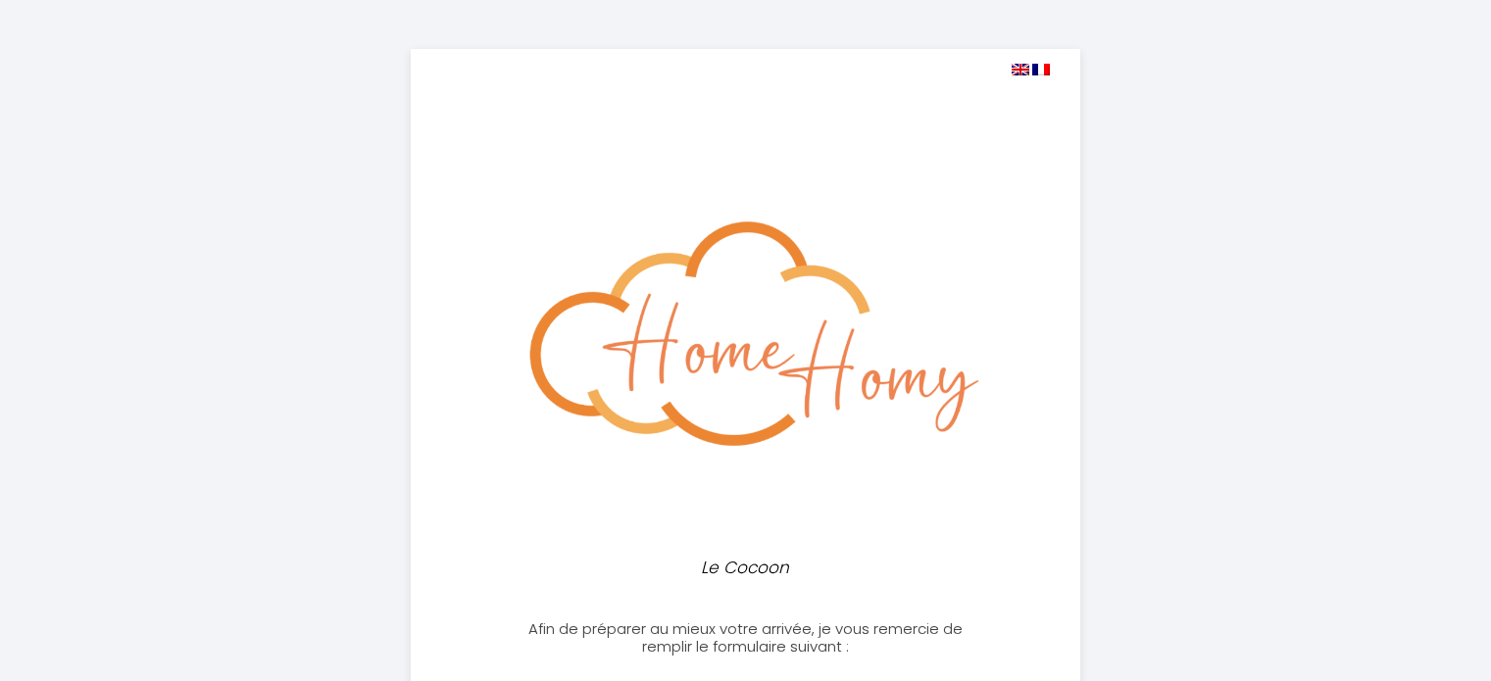
select select
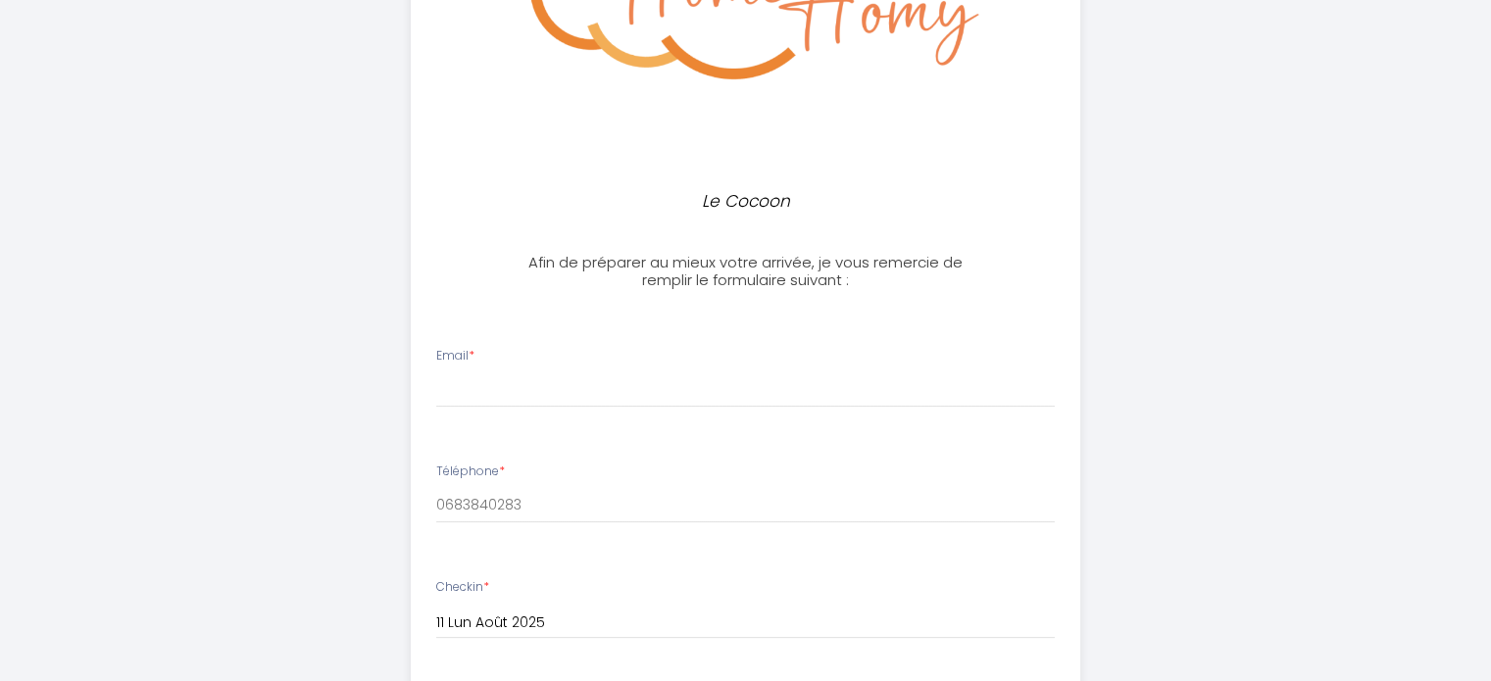
scroll to position [392, 0]
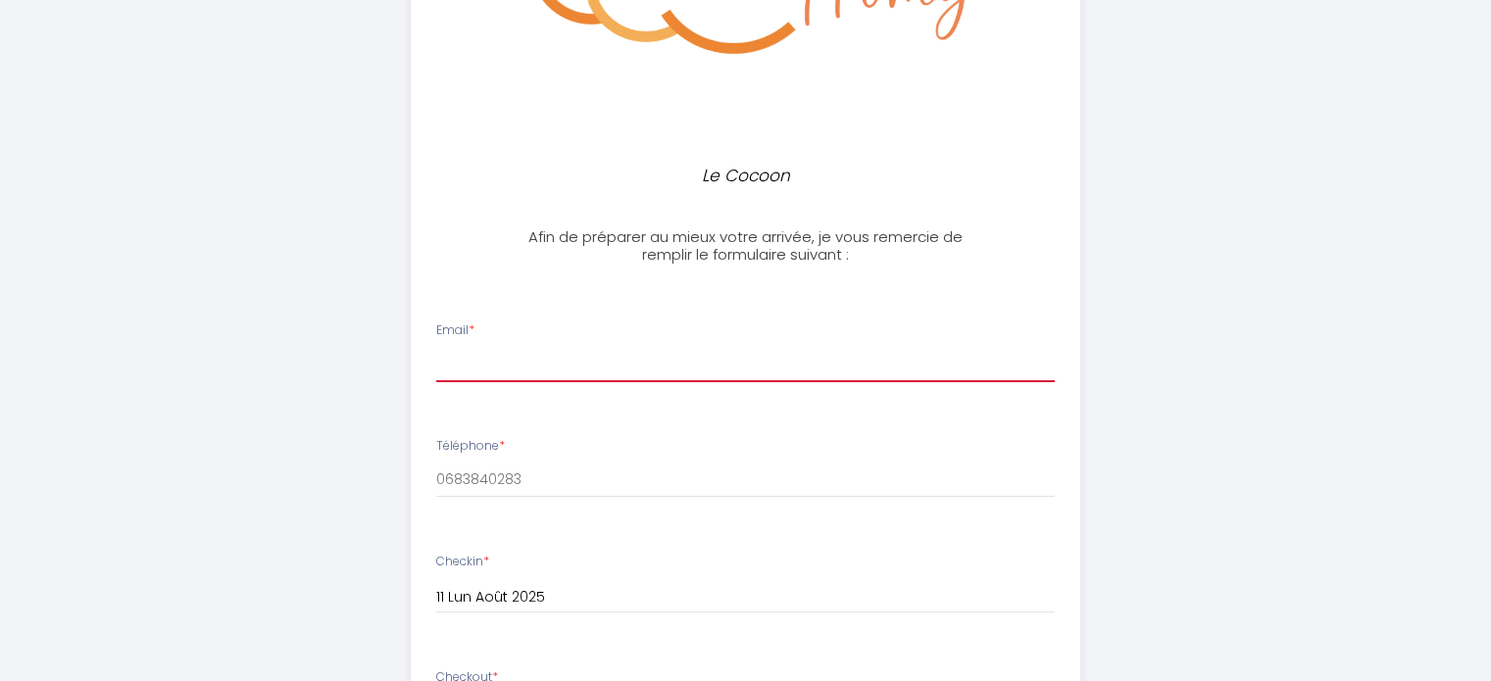
click at [569, 370] on input "Email *" at bounding box center [745, 364] width 619 height 35
type input "[EMAIL_ADDRESS][DOMAIN_NAME]"
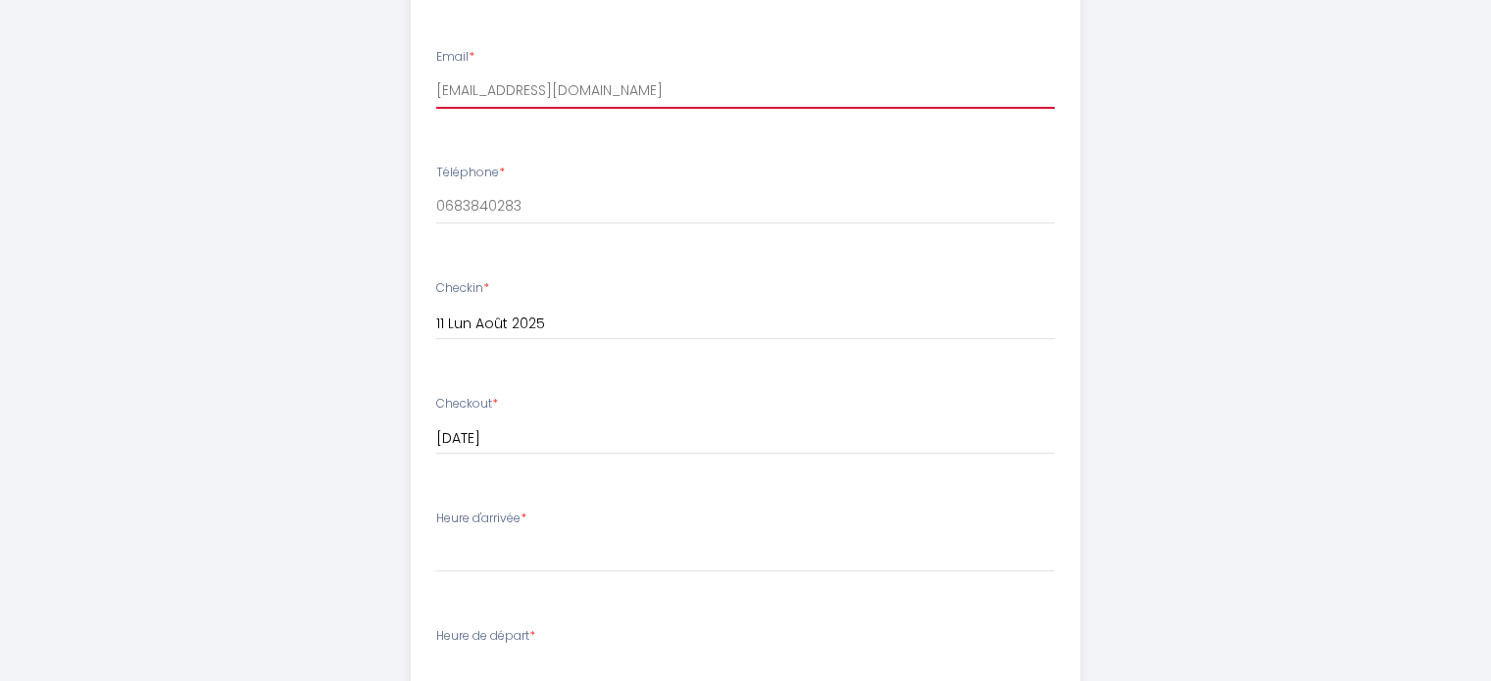
scroll to position [784, 0]
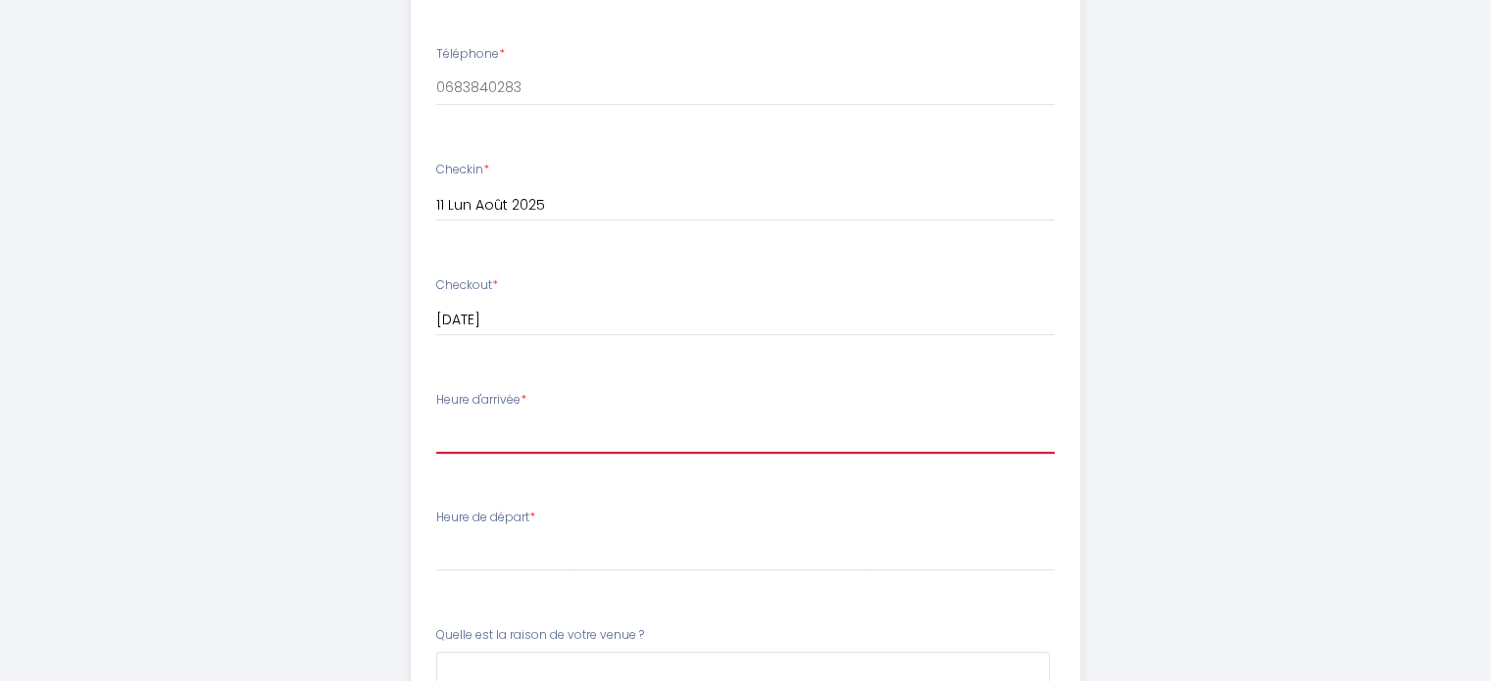
click at [557, 442] on select "16:00 16:30 17:00 17:30 18:00 18:30 19:00 19:30 20:00 20:30 21:00 21:30 22:00" at bounding box center [745, 435] width 619 height 37
click at [1204, 363] on div "Le Cocoon Afin de préparer au mieux votre arrivée, je vous remercie de remplir …" at bounding box center [746, 176] width 1004 height 1920
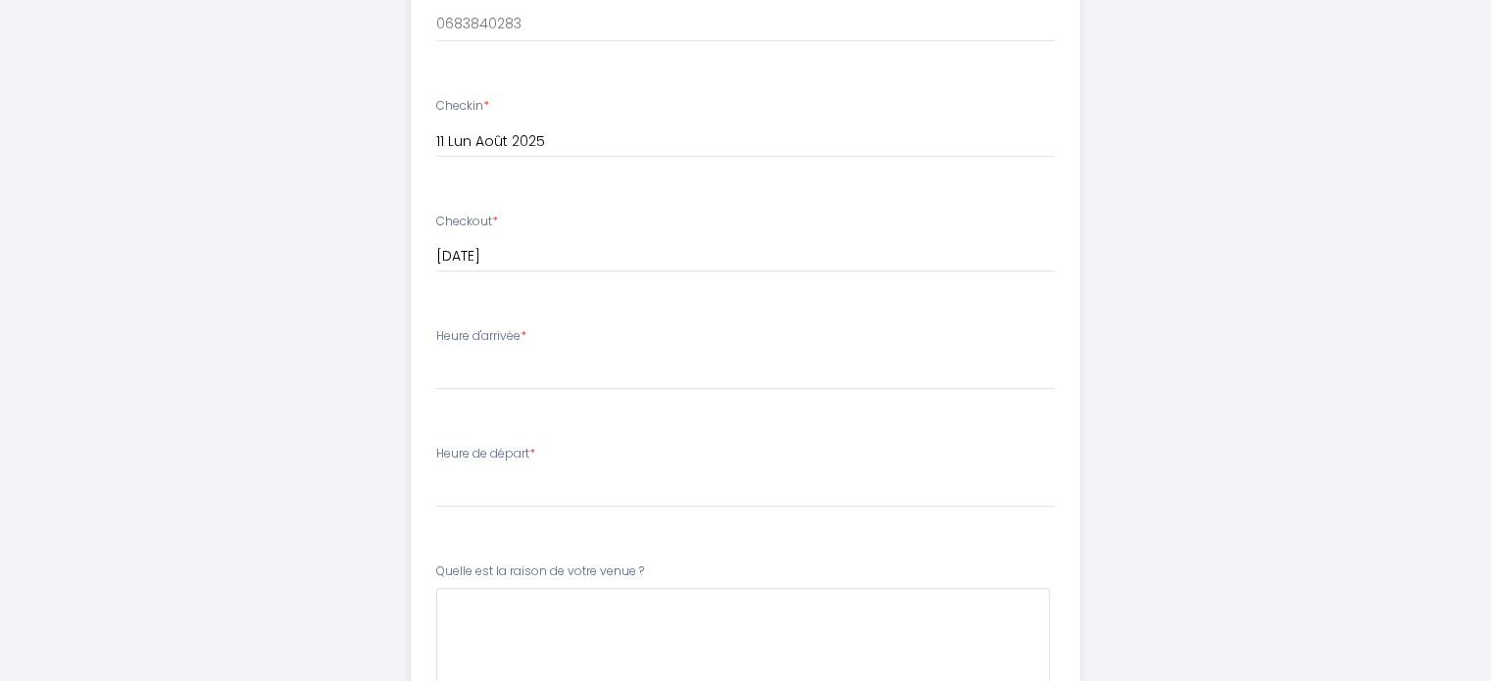
scroll to position [882, 0]
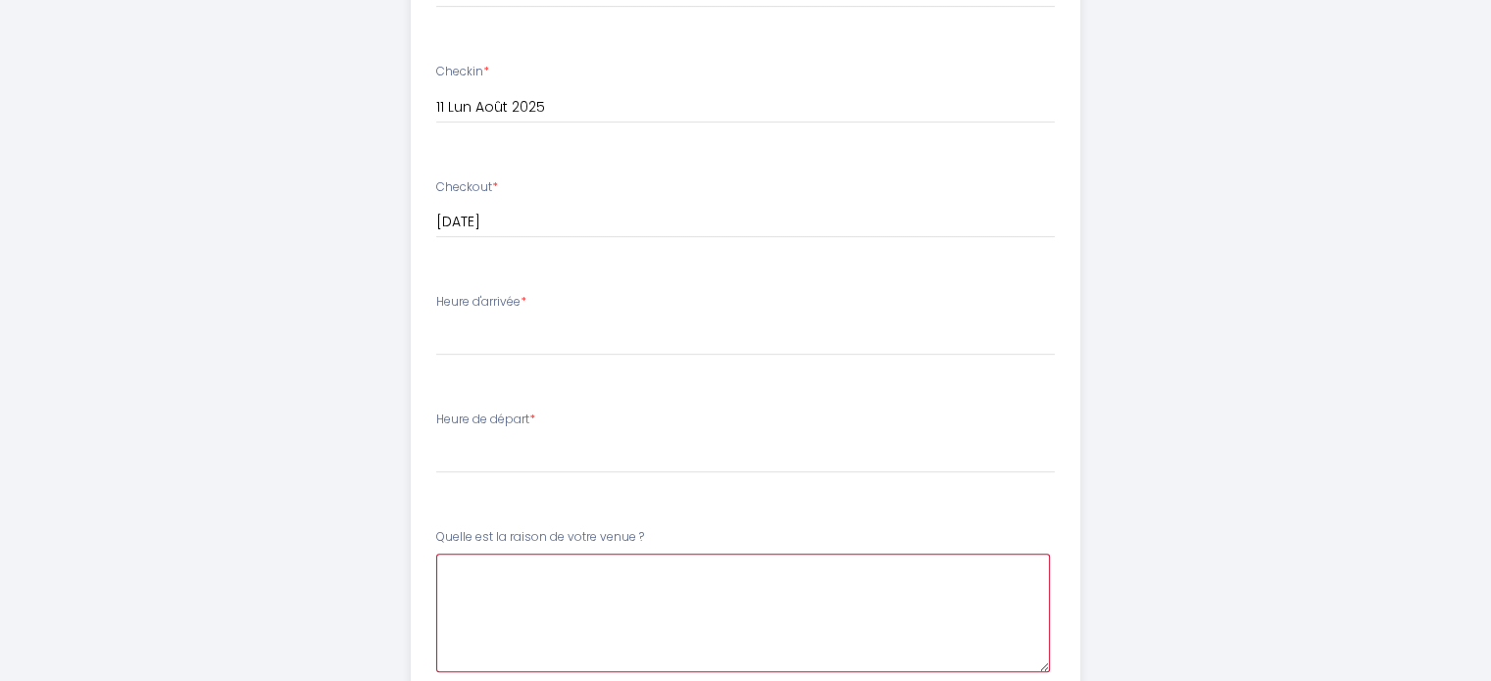
click at [627, 576] on \?6 at bounding box center [743, 613] width 614 height 119
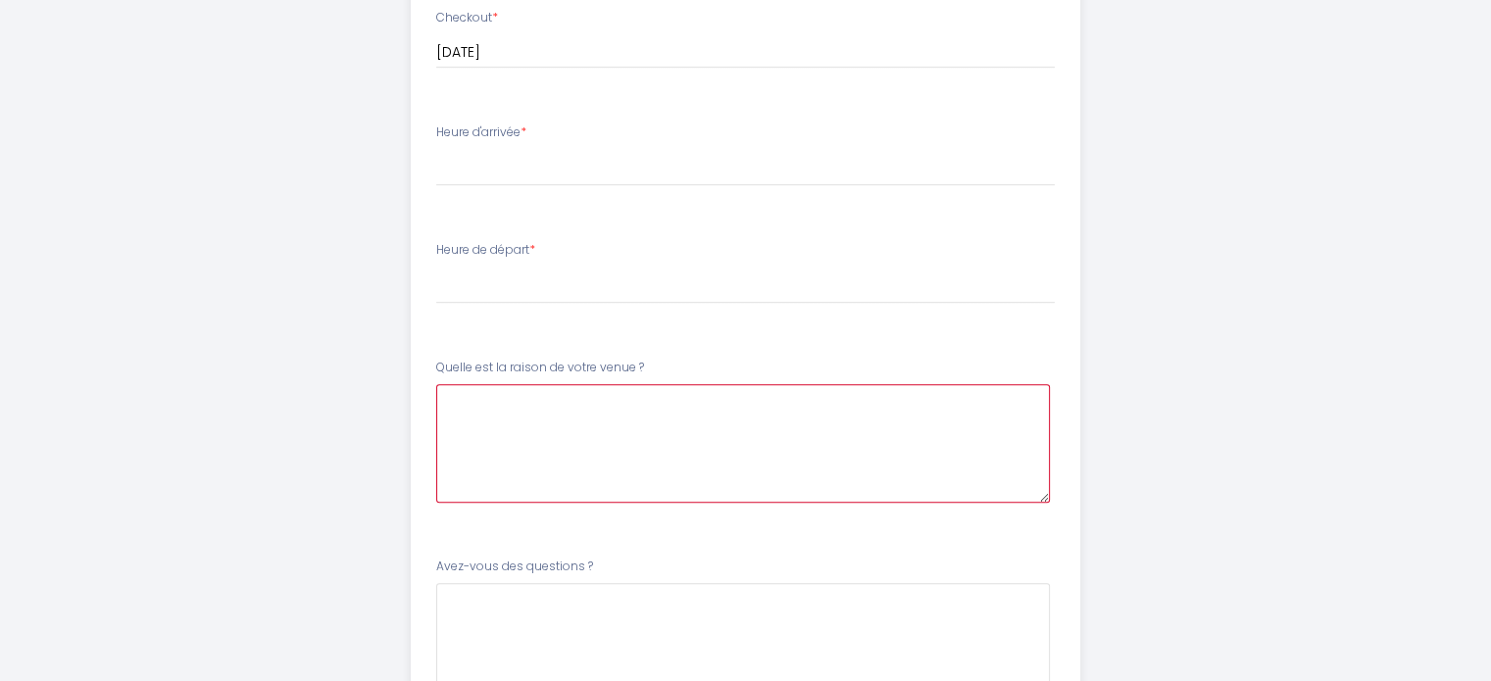
scroll to position [1042, 0]
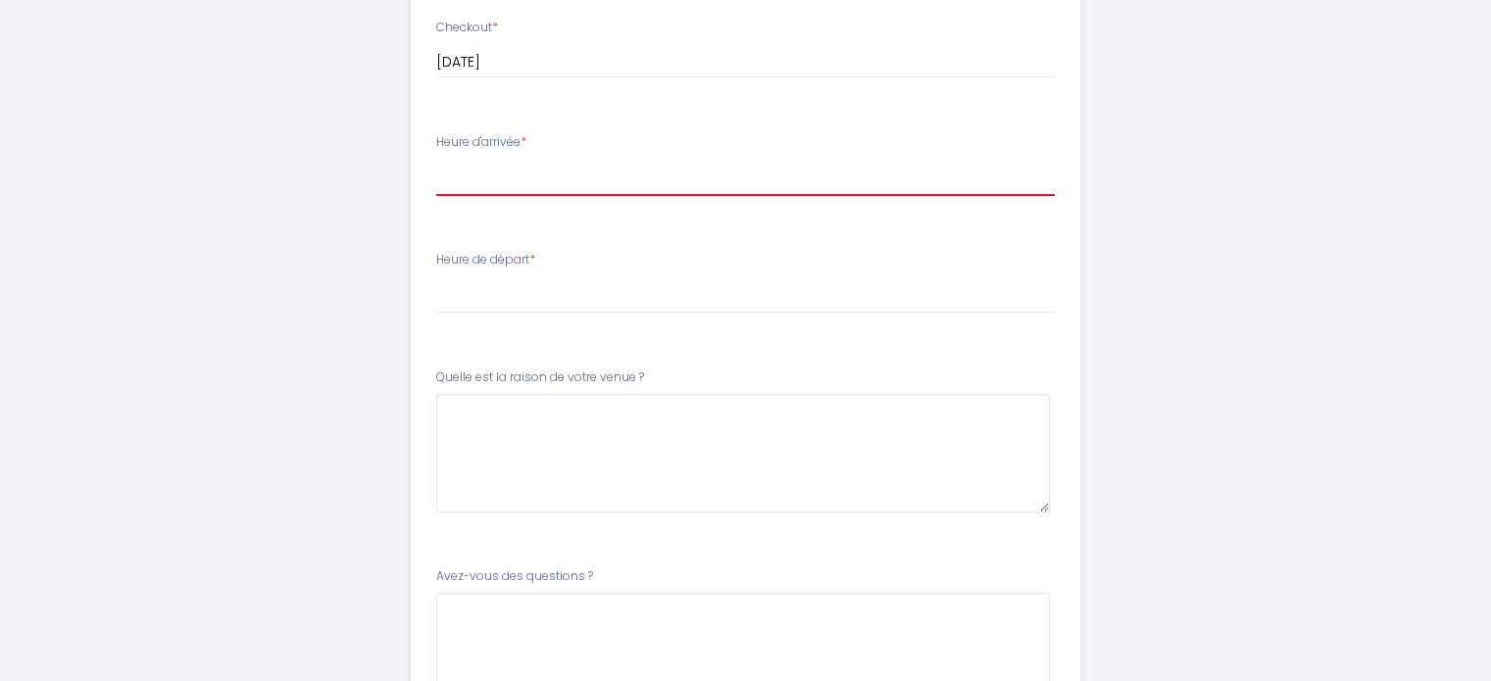
click at [492, 175] on select "16:00 16:30 17:00 17:30 18:00 18:30 19:00 19:30 20:00 20:30 21:00 21:30 22:00" at bounding box center [745, 177] width 619 height 37
click at [501, 189] on select "16:00 16:30 17:00 17:30 18:00 18:30 19:00 19:30 20:00 20:30 21:00 21:30 22:00" at bounding box center [745, 177] width 619 height 37
click at [498, 179] on select "16:00 16:30 17:00 17:30 18:00 18:30 19:00 19:30 20:00 20:30 21:00 21:30 22:00" at bounding box center [745, 177] width 619 height 37
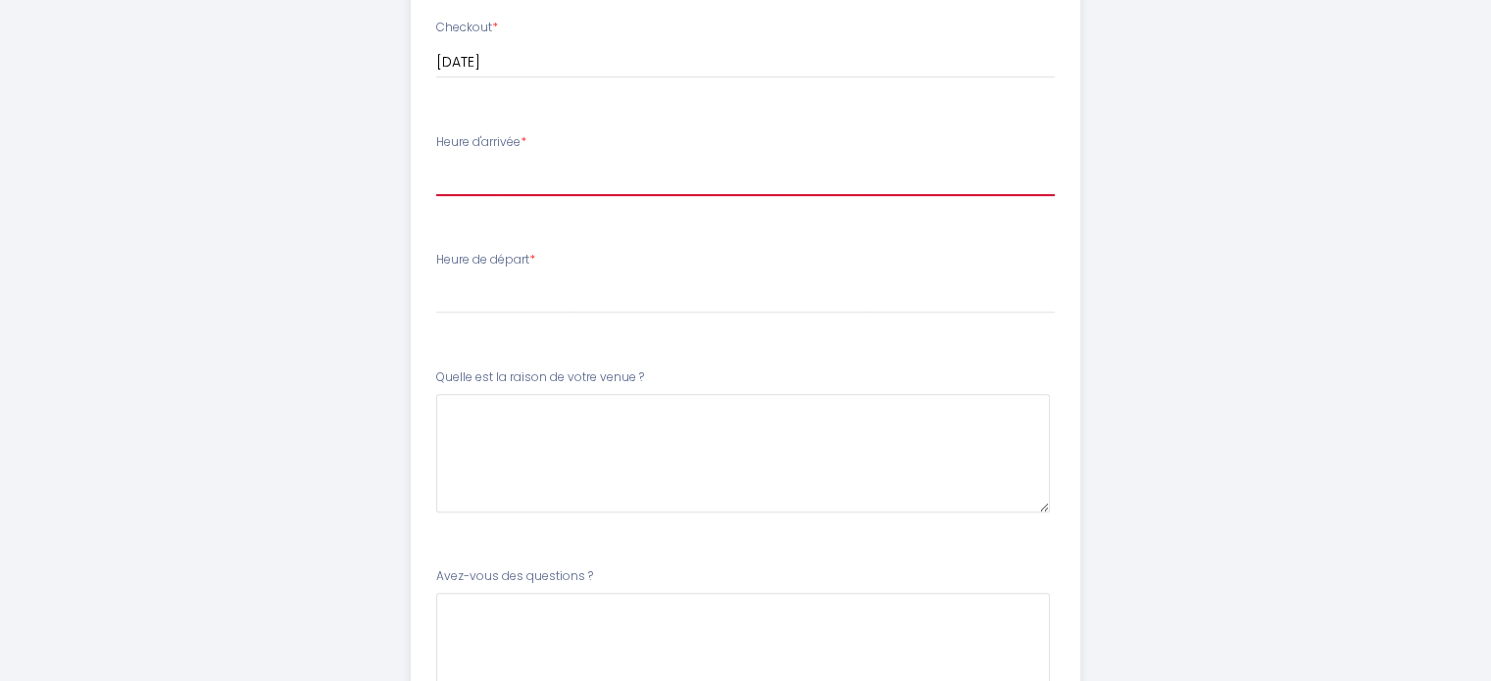
select select "18:00"
click at [436, 159] on select "16:00 16:30 17:00 17:30 18:00 18:30 19:00 19:30 20:00 20:30 21:00 21:30 22:00" at bounding box center [745, 177] width 619 height 37
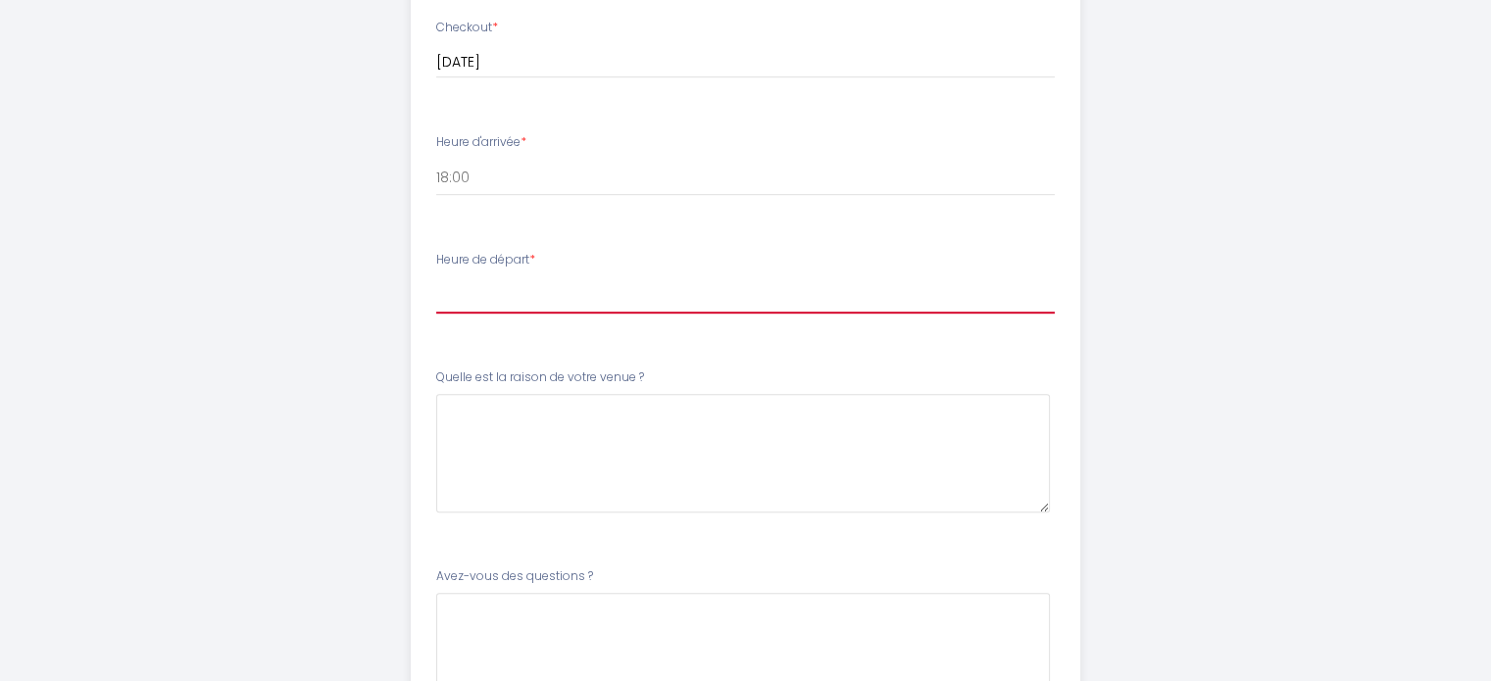
click at [496, 308] on select "00:00 00:30 01:00 01:30 02:00 02:30 03:00 03:30 04:00 04:30 05:00 05:30 06:00 0…" at bounding box center [745, 294] width 619 height 37
select select "09:00"
click at [436, 276] on select "00:00 00:30 01:00 01:30 02:00 02:30 03:00 03:30 04:00 04:30 05:00 05:30 06:00 0…" at bounding box center [745, 294] width 619 height 37
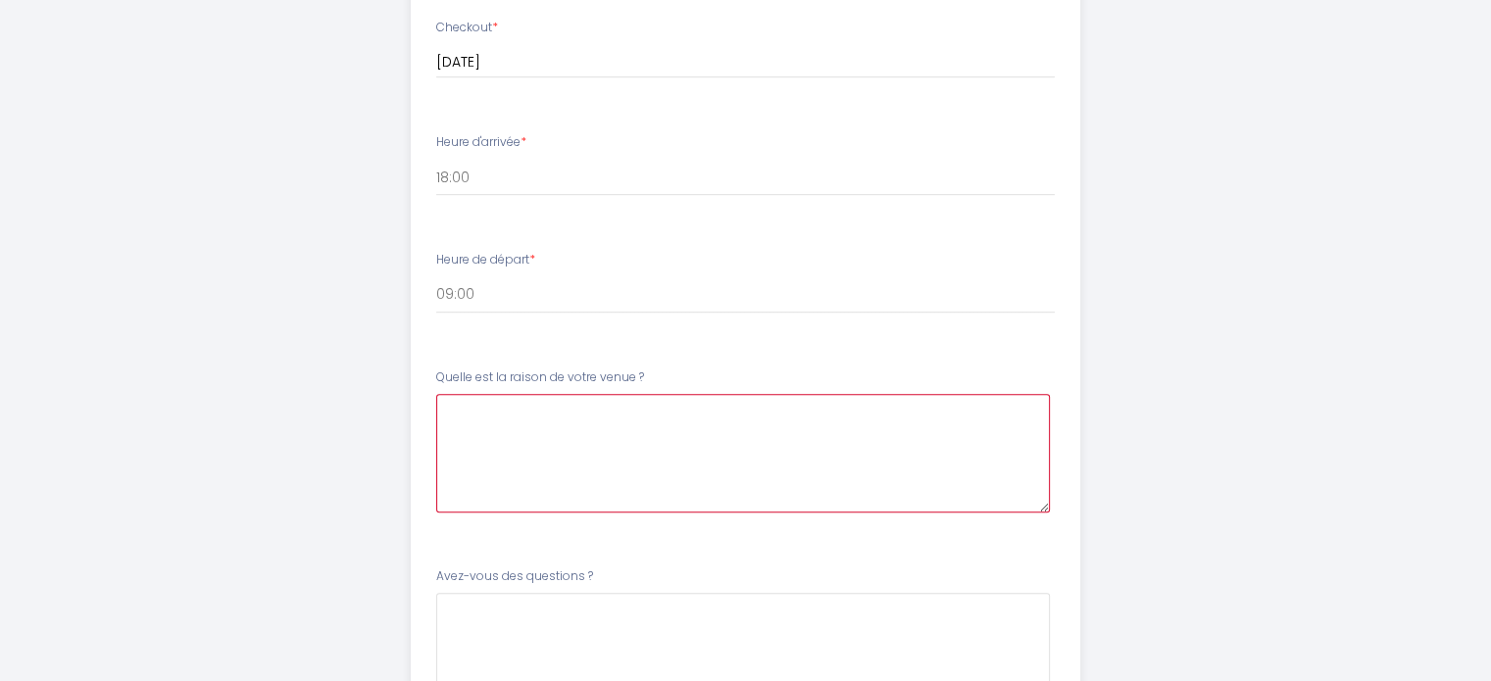
click at [585, 403] on \?6 at bounding box center [743, 453] width 614 height 119
click at [823, 405] on \?6 "Nous allons rendre visite à notre famille en [GEOGRAPHIC_DATA]" at bounding box center [743, 453] width 614 height 119
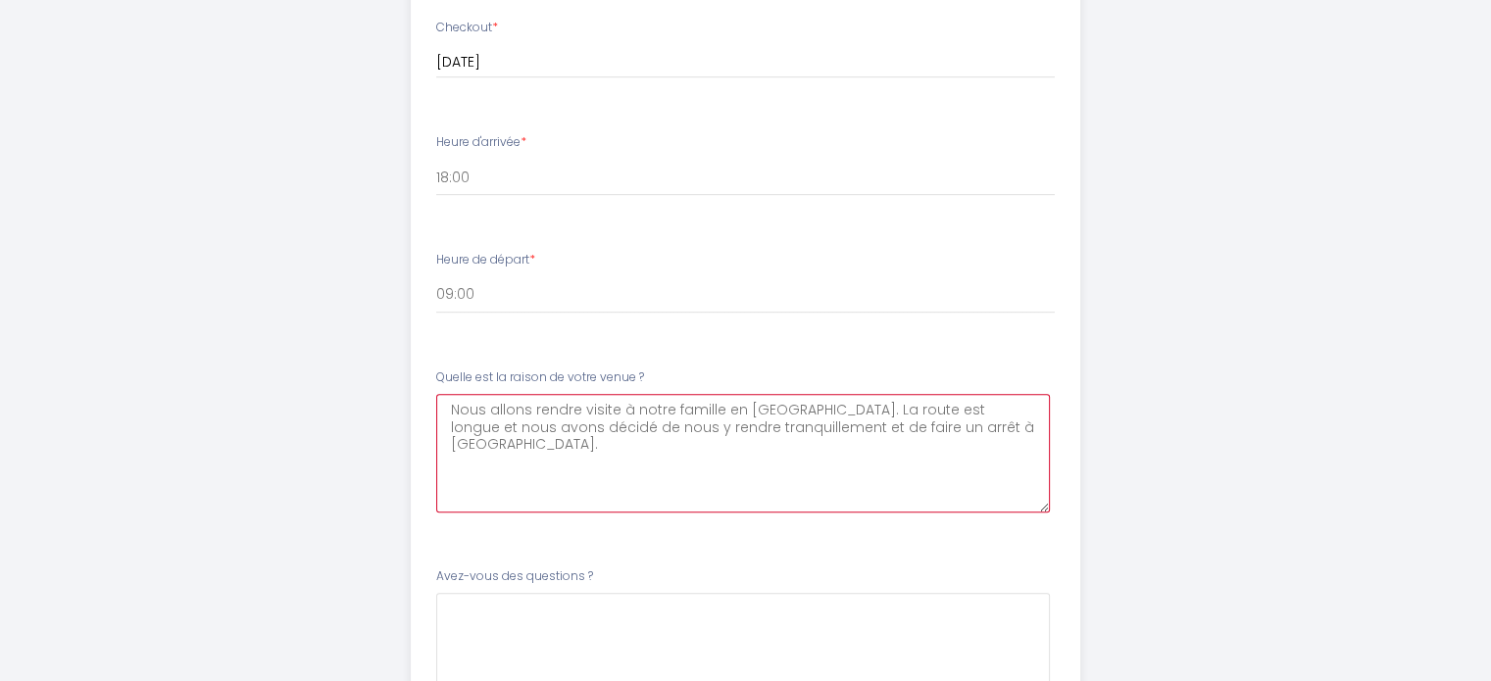
click at [961, 407] on \?6 "Nous allons rendre visite à notre famille en [GEOGRAPHIC_DATA]. La route est lo…" at bounding box center [743, 453] width 614 height 119
click at [982, 431] on \?6 "Nous allons rendre visite à notre famille en [GEOGRAPHIC_DATA]. La route est lo…" at bounding box center [743, 453] width 614 height 119
click at [840, 450] on \?6 "Nous allons rendre visite à notre famille en [GEOGRAPHIC_DATA]. La route est lo…" at bounding box center [743, 453] width 614 height 119
click at [961, 406] on \?6 "Nous allons rendre visite à notre famille en [GEOGRAPHIC_DATA]. La route est lo…" at bounding box center [743, 453] width 614 height 119
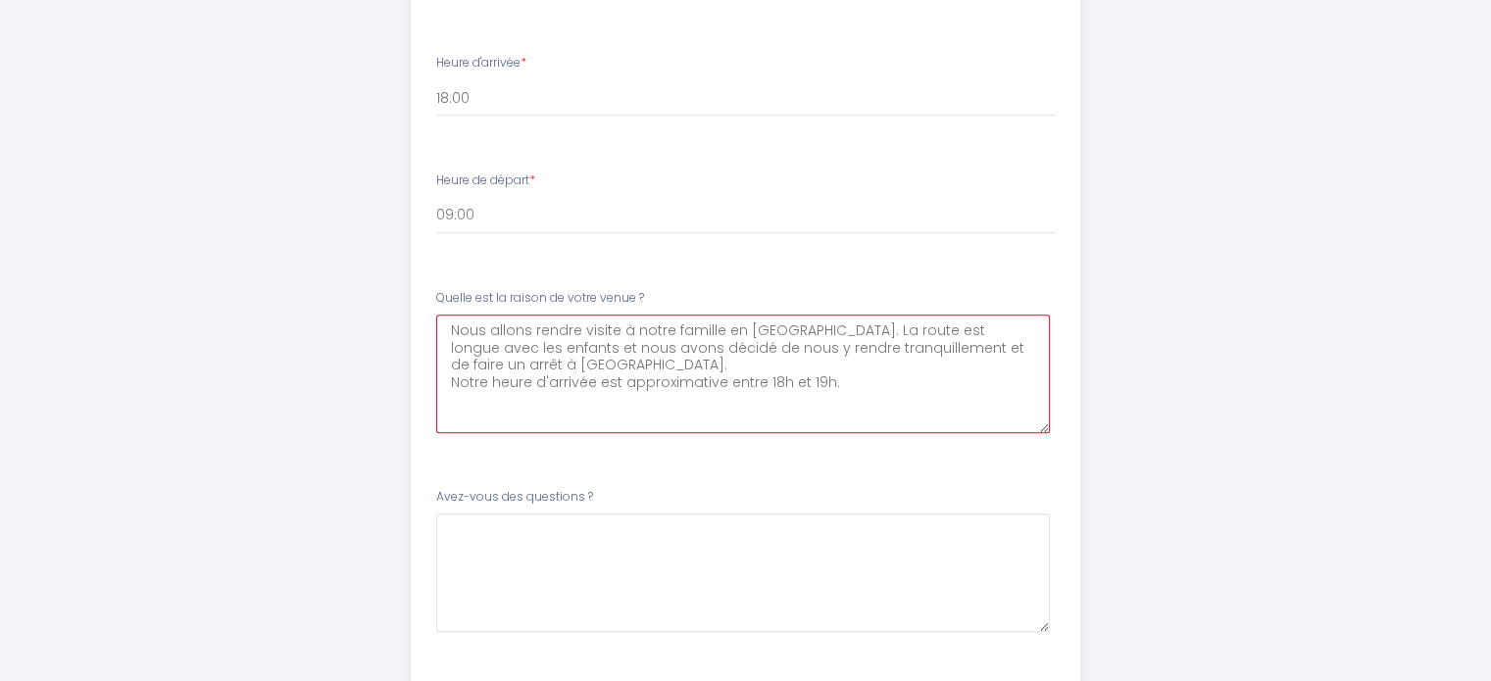
scroll to position [1238, 0]
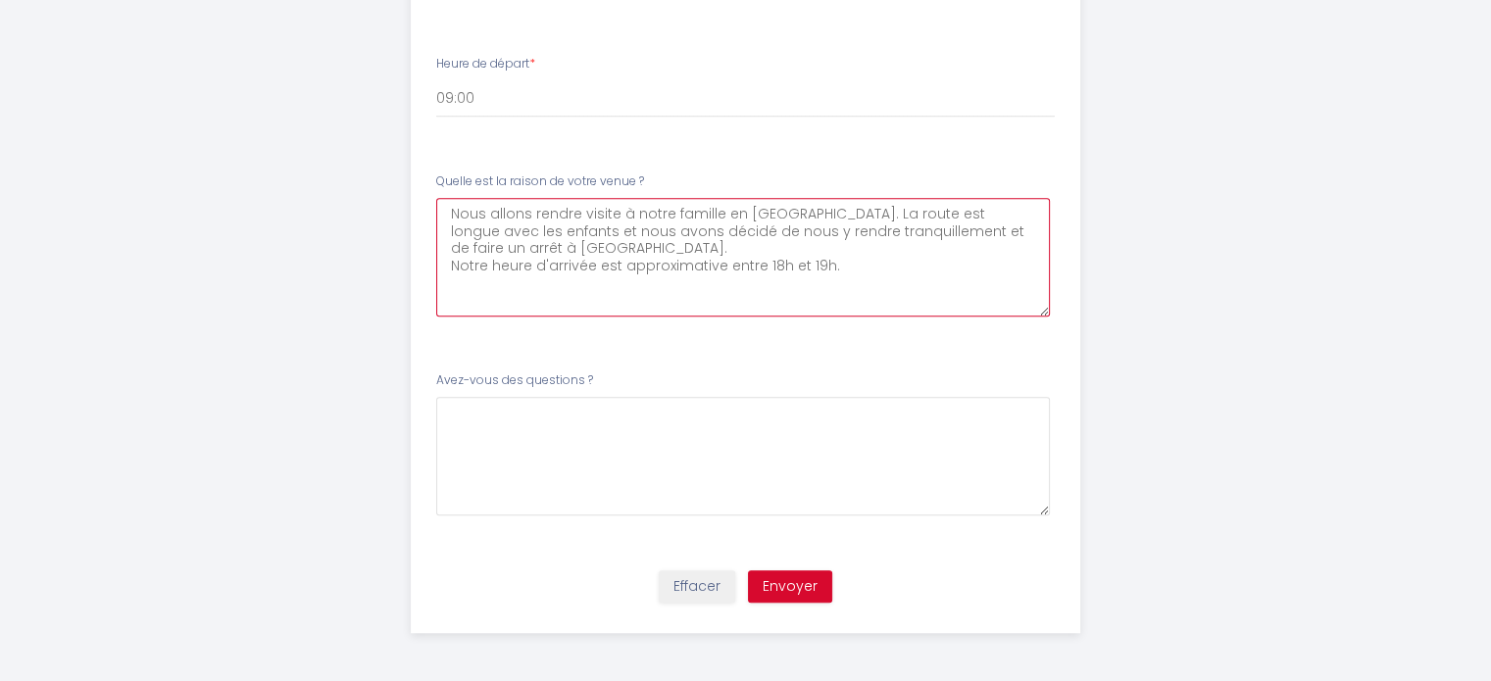
type \?6 "Nous allons rendre visite à notre famille en [GEOGRAPHIC_DATA]. La route est lo…"
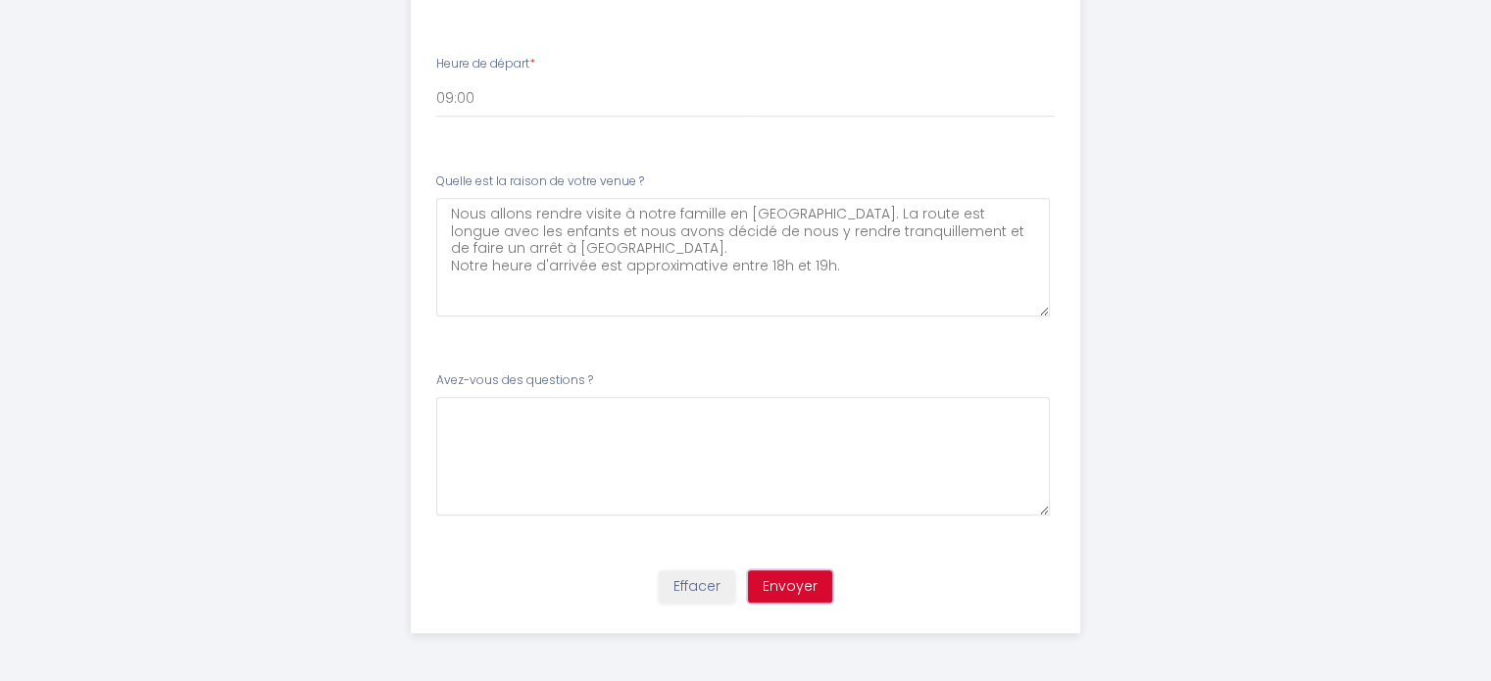
click at [800, 590] on button "Envoyer" at bounding box center [790, 587] width 84 height 33
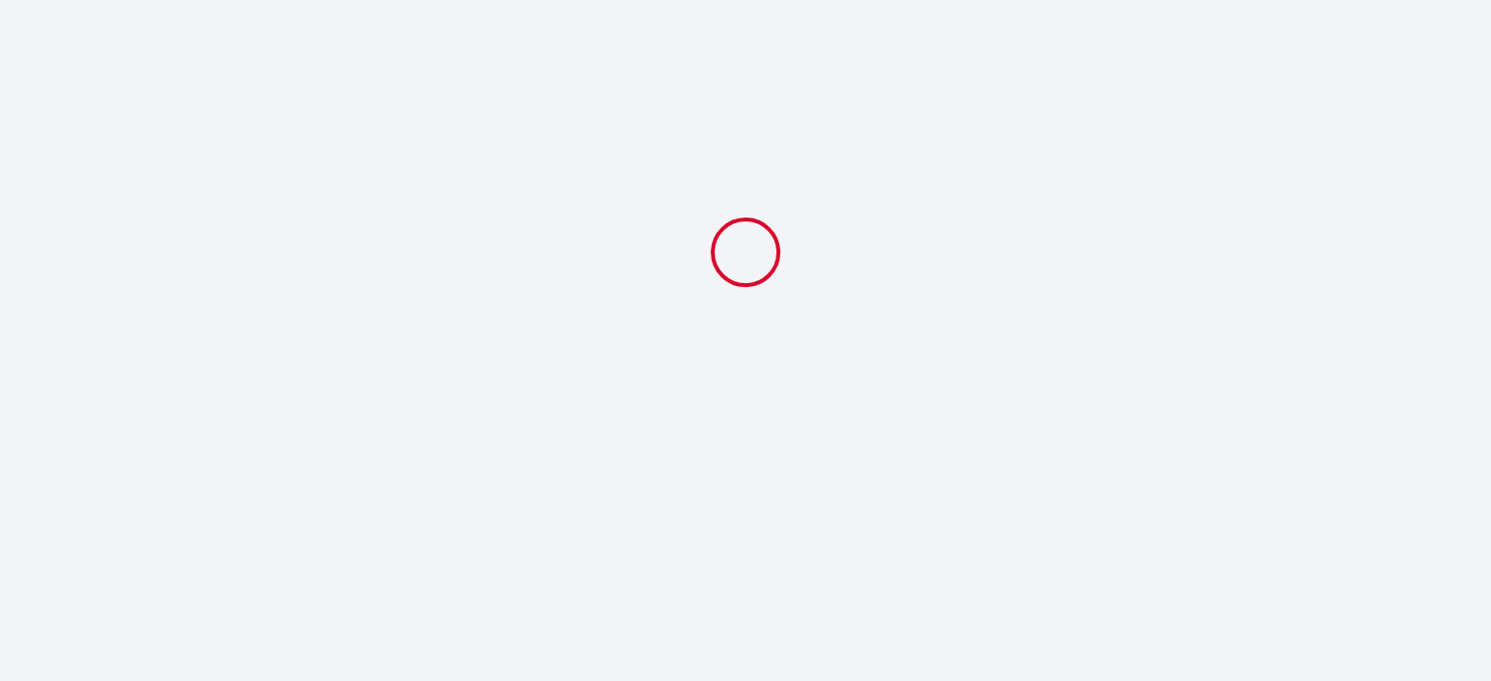
scroll to position [0, 0]
select select "18:00"
select select "09:00"
